Goal: Go to known website: Access a specific website the user already knows

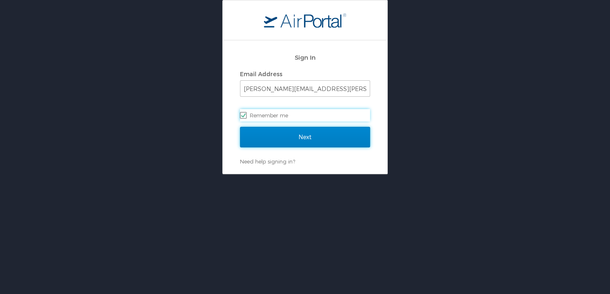
click at [300, 137] on input "Next" at bounding box center [305, 137] width 130 height 21
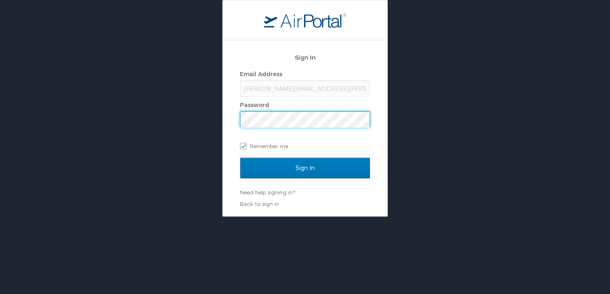
click at [448, 166] on div "Sign In Email Address luann.bullock@amgeneral.com Password Remember me Sign In …" at bounding box center [305, 108] width 610 height 216
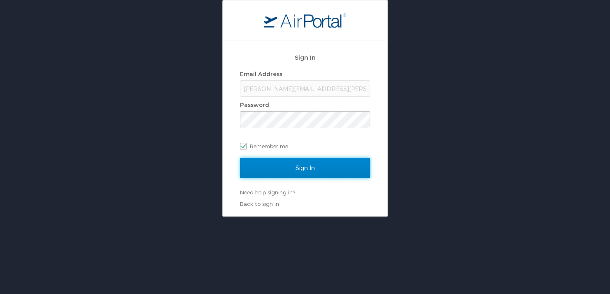
click at [342, 167] on input "Sign In" at bounding box center [305, 168] width 130 height 21
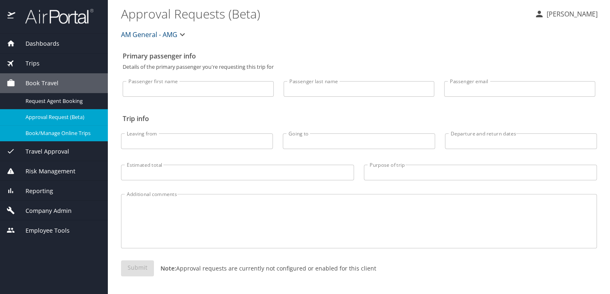
click at [42, 134] on span "Book/Manage Online Trips" at bounding box center [62, 133] width 72 height 8
